Goal: Use online tool/utility: Utilize a website feature to perform a specific function

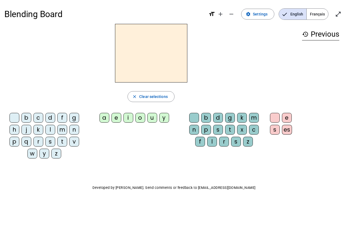
click at [63, 129] on div "m" at bounding box center [62, 130] width 10 height 10
click at [105, 119] on div "a" at bounding box center [105, 118] width 10 height 10
click at [49, 140] on div "s" at bounding box center [50, 142] width 10 height 10
click at [63, 118] on div "f" at bounding box center [62, 118] width 10 height 10
click at [63, 119] on div "f" at bounding box center [62, 118] width 10 height 10
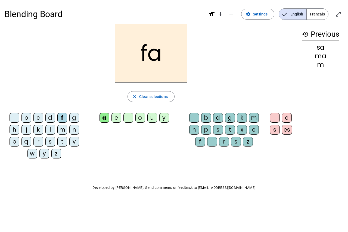
click at [63, 117] on div "f" at bounding box center [62, 118] width 10 height 10
click at [61, 116] on div "f" at bounding box center [62, 118] width 10 height 10
click at [50, 129] on div "l" at bounding box center [50, 130] width 10 height 10
click at [255, 116] on div "m" at bounding box center [254, 118] width 10 height 10
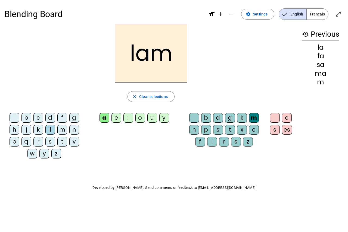
click at [103, 116] on div "a" at bounding box center [105, 118] width 10 height 10
click at [105, 117] on div "a" at bounding box center [105, 118] width 10 height 10
click at [104, 118] on div "a" at bounding box center [105, 118] width 10 height 10
click at [104, 117] on div "a" at bounding box center [105, 118] width 10 height 10
click at [290, 117] on div "e" at bounding box center [287, 118] width 10 height 10
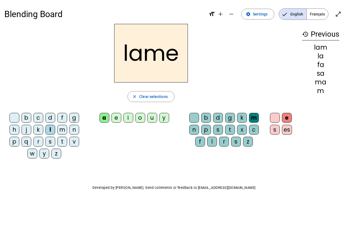
click at [222, 144] on div "r" at bounding box center [224, 142] width 10 height 10
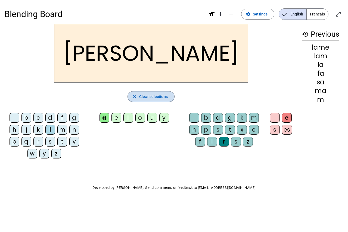
click at [162, 97] on span "Clear selections" at bounding box center [153, 97] width 29 height 7
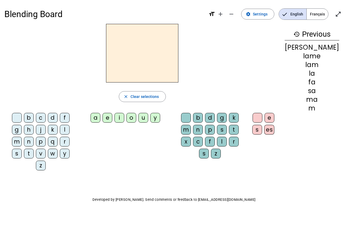
click at [60, 128] on div "l" at bounding box center [65, 130] width 10 height 10
click at [157, 97] on span "Clear selections" at bounding box center [144, 97] width 29 height 7
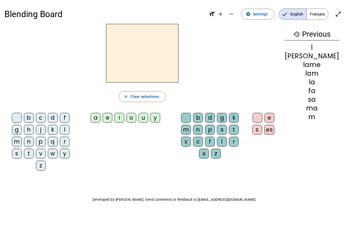
click at [60, 144] on div "r" at bounding box center [65, 142] width 10 height 10
click at [100, 114] on div "a" at bounding box center [96, 118] width 10 height 10
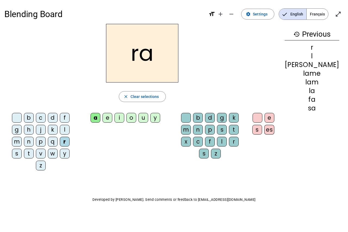
click at [208, 130] on div "p" at bounding box center [210, 130] width 10 height 10
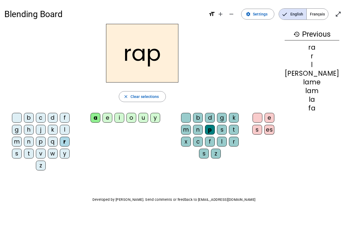
click at [191, 125] on div "m" at bounding box center [186, 130] width 10 height 10
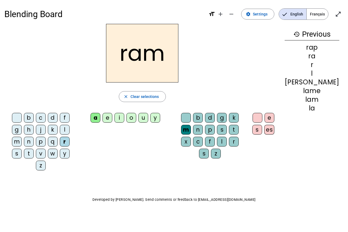
click at [274, 116] on div "e" at bounding box center [270, 118] width 10 height 10
